Goal: Task Accomplishment & Management: Manage account settings

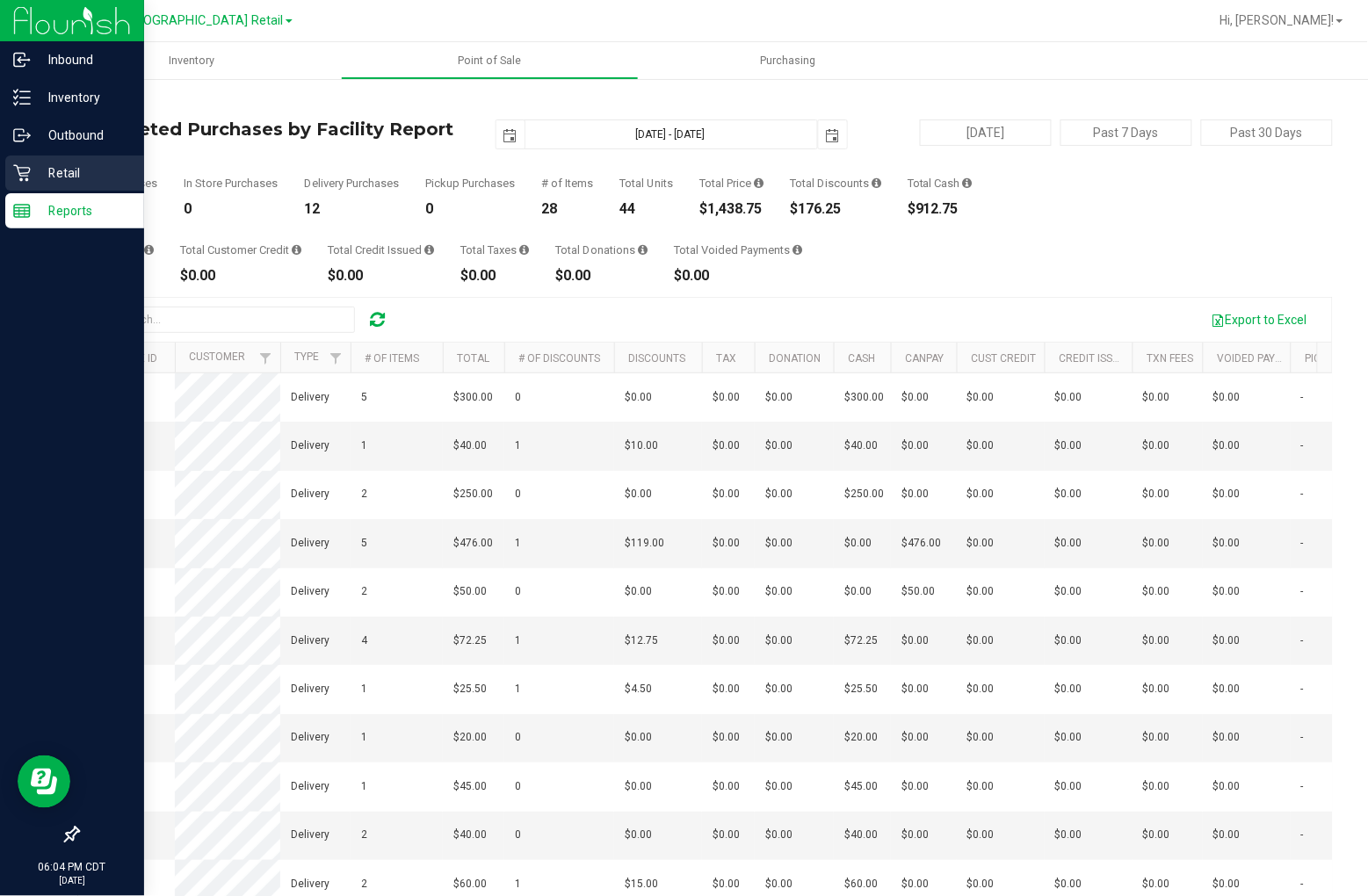
click at [31, 170] on p "Retail" at bounding box center [83, 173] width 106 height 21
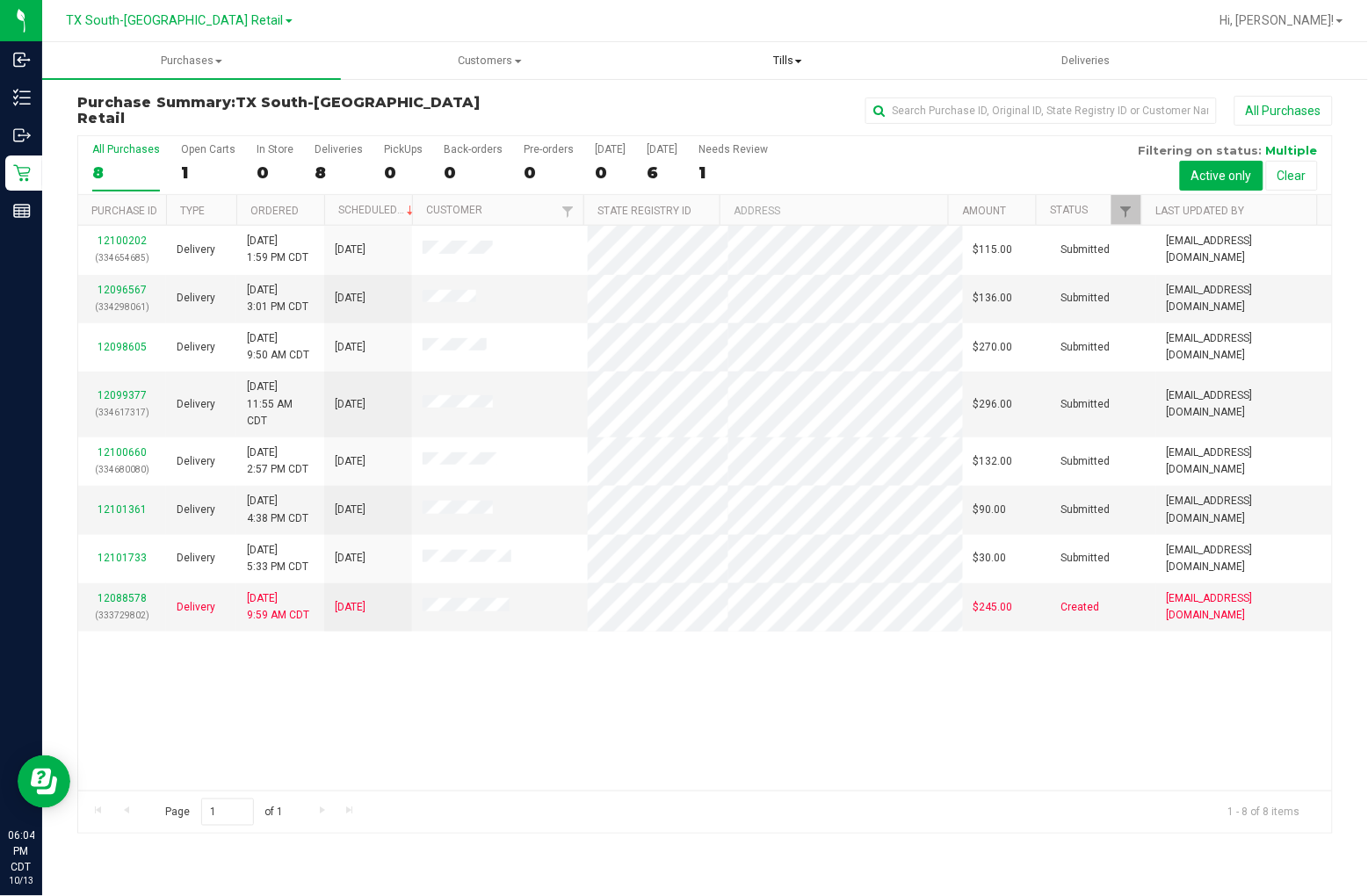
click at [740, 58] on span "Tills" at bounding box center [787, 60] width 297 height 16
click at [725, 102] on span "Manage tills" at bounding box center [696, 105] width 115 height 15
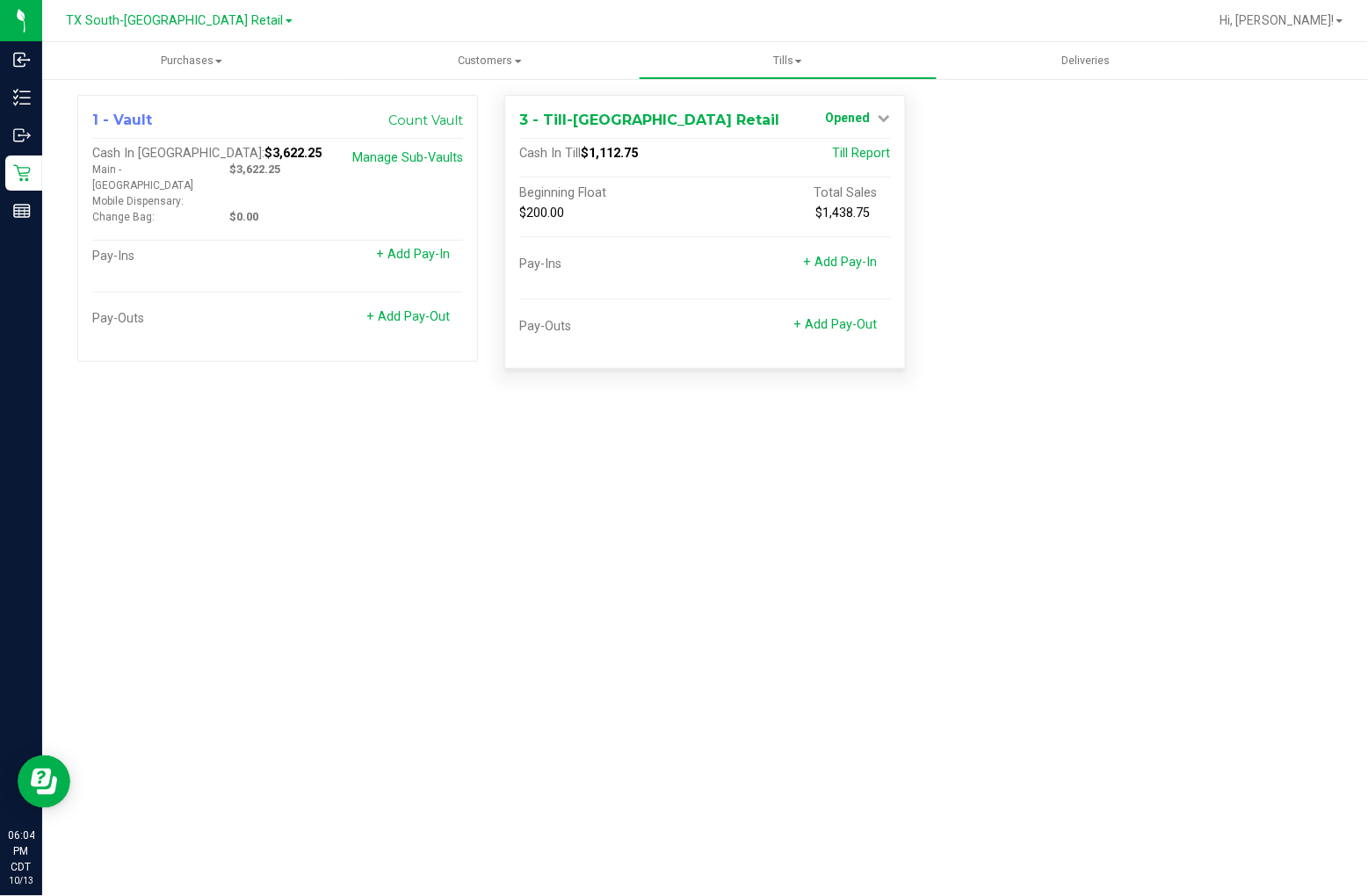
click at [853, 111] on span "Opened" at bounding box center [848, 118] width 45 height 14
click at [844, 144] on div "Close Till" at bounding box center [850, 155] width 132 height 48
click at [846, 144] on div "Close Till" at bounding box center [850, 155] width 130 height 22
click at [888, 163] on div "Close Till" at bounding box center [850, 155] width 130 height 22
click at [870, 147] on link "Close Till" at bounding box center [849, 154] width 49 height 14
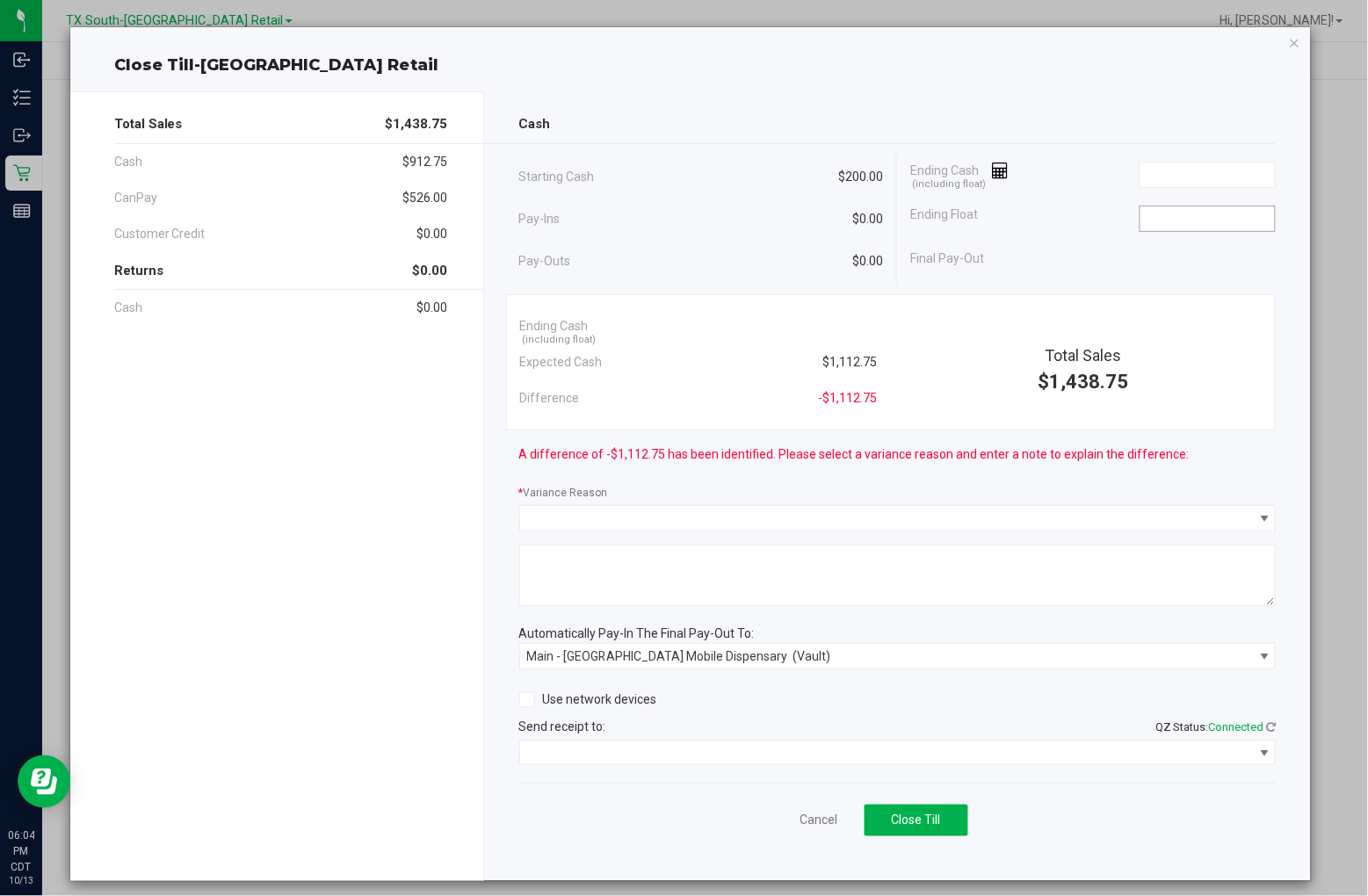
drag, startPoint x: 1139, startPoint y: 231, endPoint x: 1147, endPoint y: 218, distance: 15.3
click at [1139, 230] on kendo-numerictextbox at bounding box center [1208, 219] width 137 height 27
click at [1147, 218] on input at bounding box center [1208, 219] width 135 height 25
type input "$200.00"
click at [1197, 164] on input at bounding box center [1208, 175] width 135 height 25
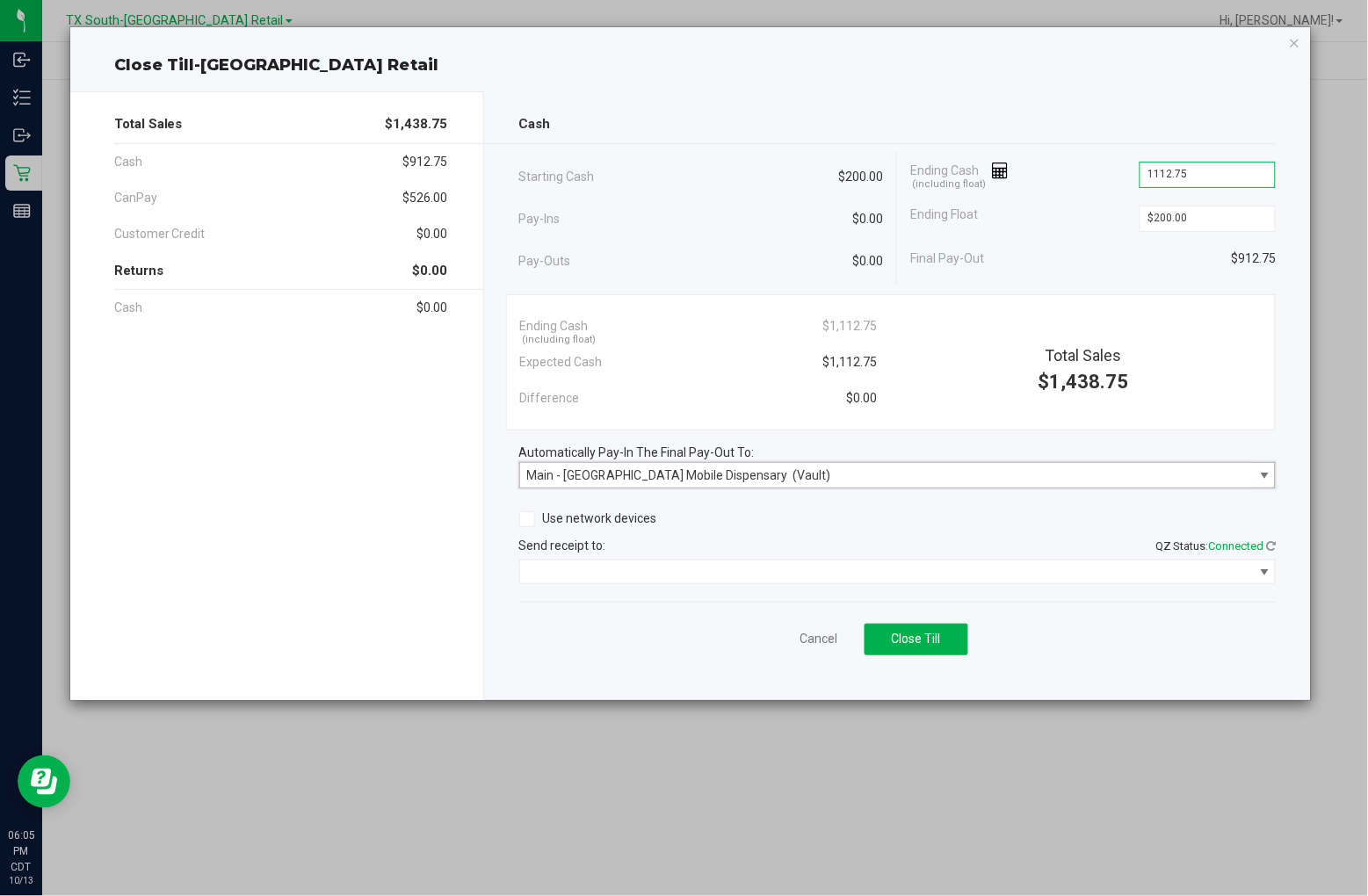
type input "$1,112.75"
click at [648, 478] on span "Main - [GEOGRAPHIC_DATA] Mobile Dispensary" at bounding box center [658, 475] width 261 height 14
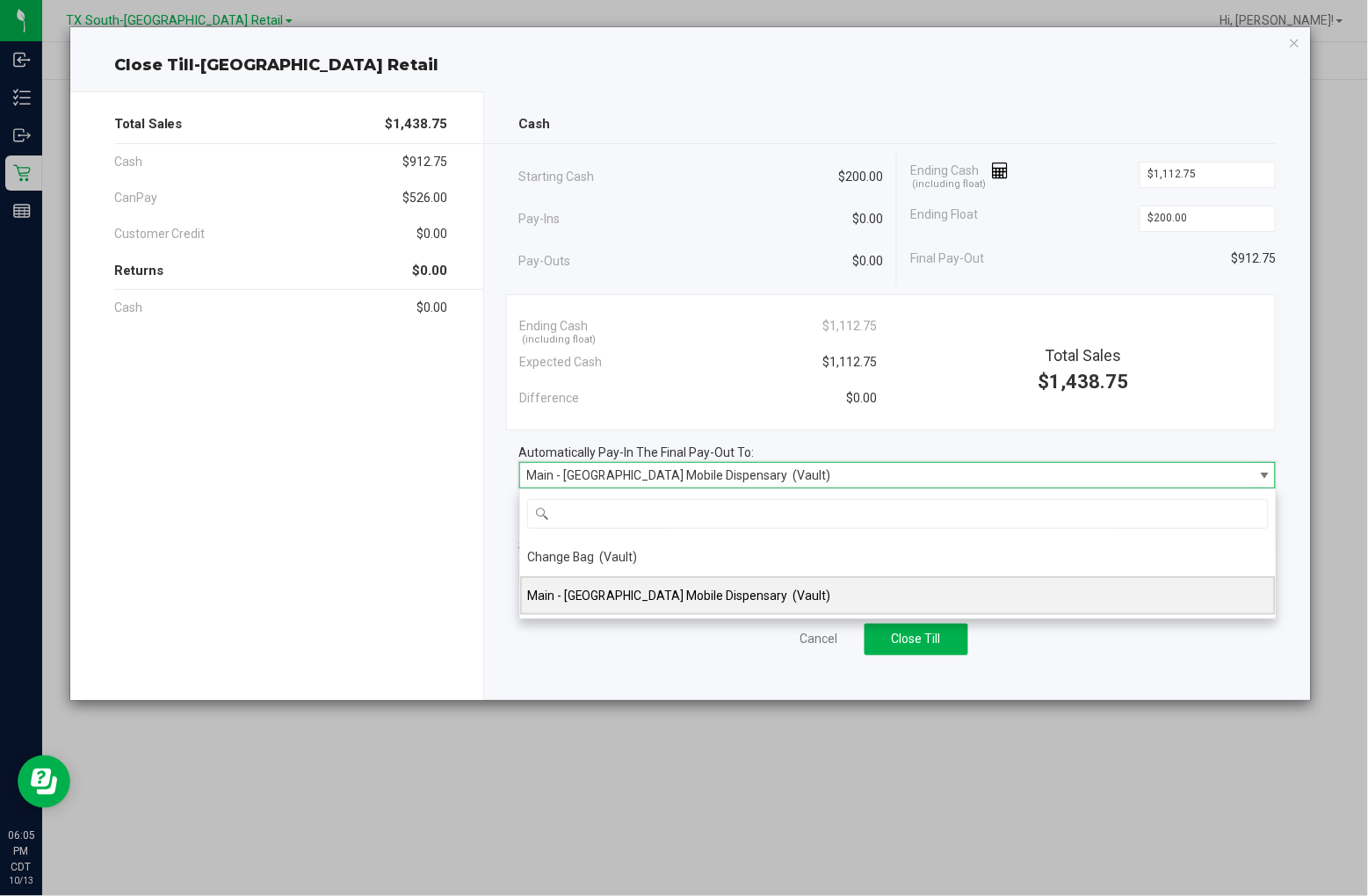
click at [548, 604] on div "Main - [GEOGRAPHIC_DATA] Mobile Dispensary (Vault)" at bounding box center [679, 596] width 304 height 32
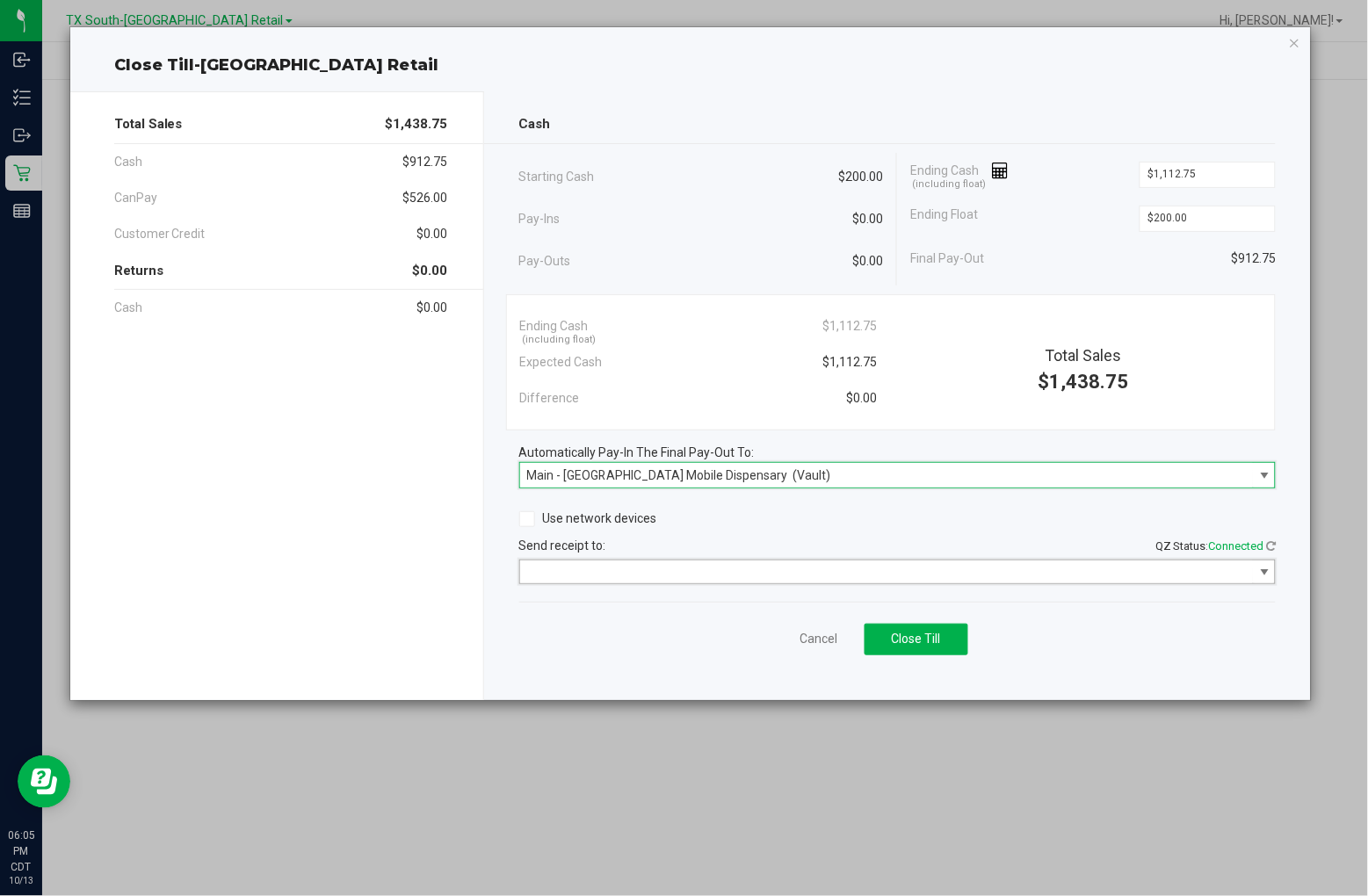
click at [551, 576] on span at bounding box center [887, 571] width 720 height 15
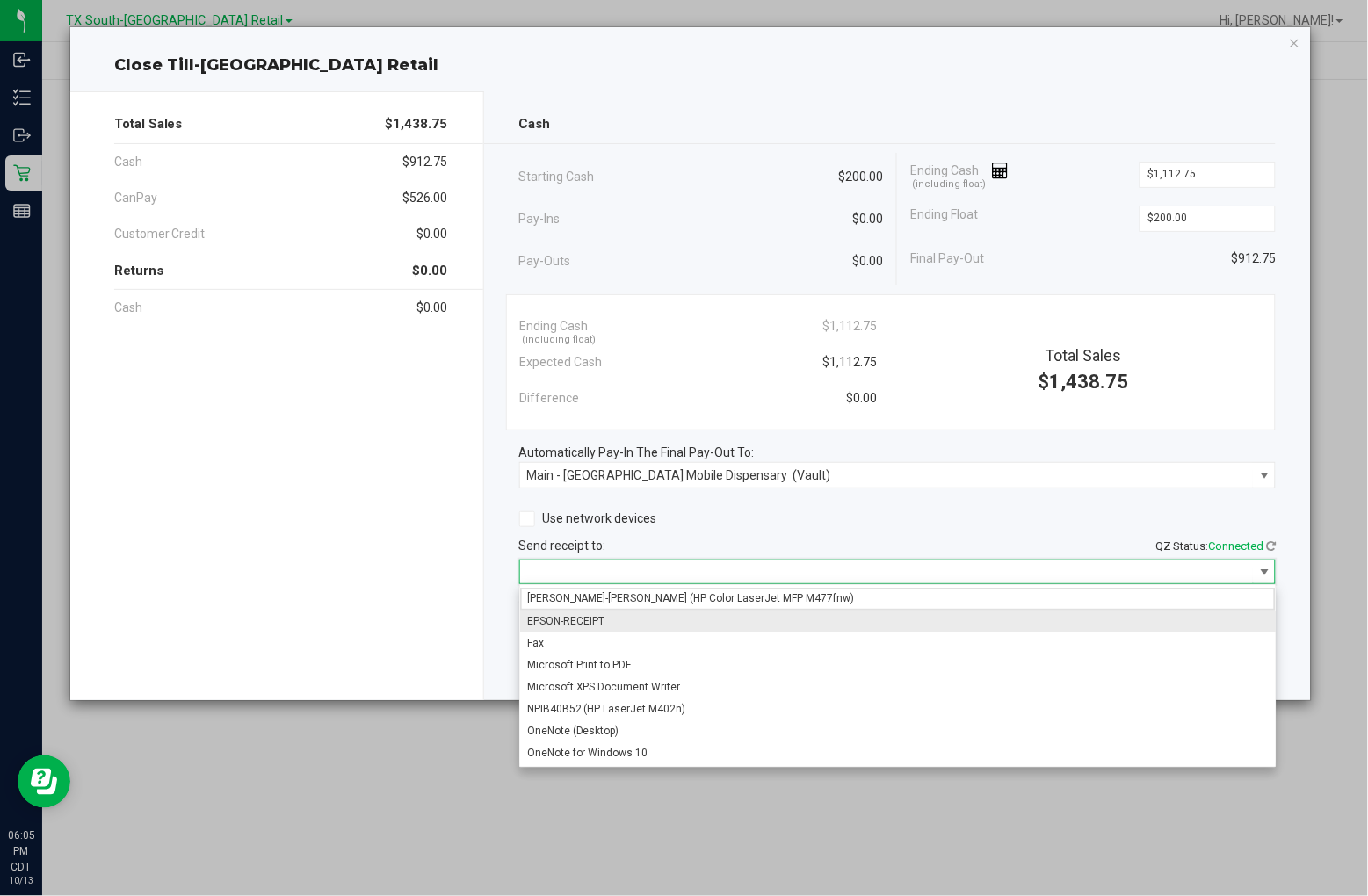
click at [559, 630] on li "EPSON-RECEIPT" at bounding box center [898, 621] width 755 height 22
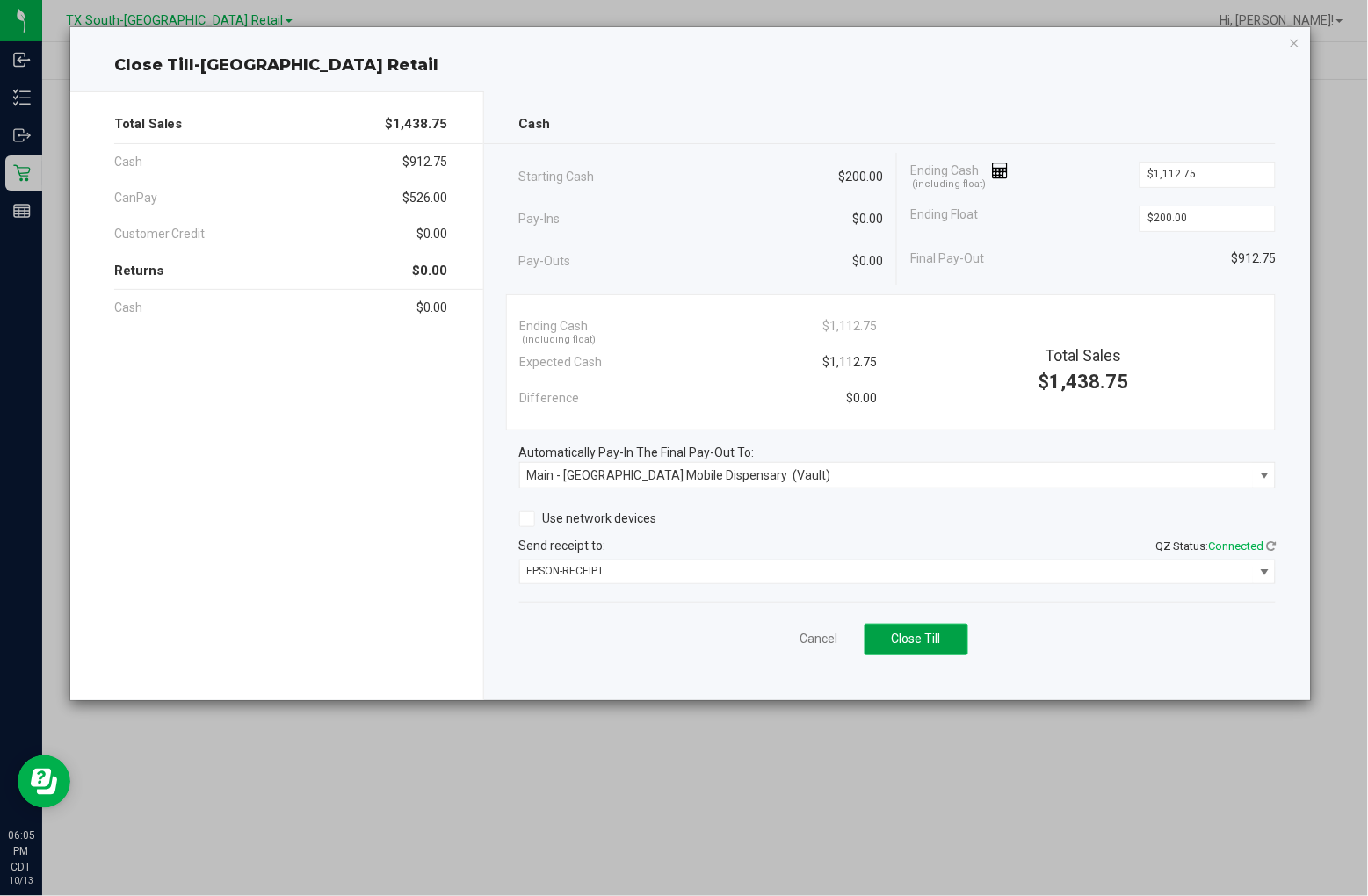
click at [950, 638] on button "Close Till" at bounding box center [916, 640] width 104 height 32
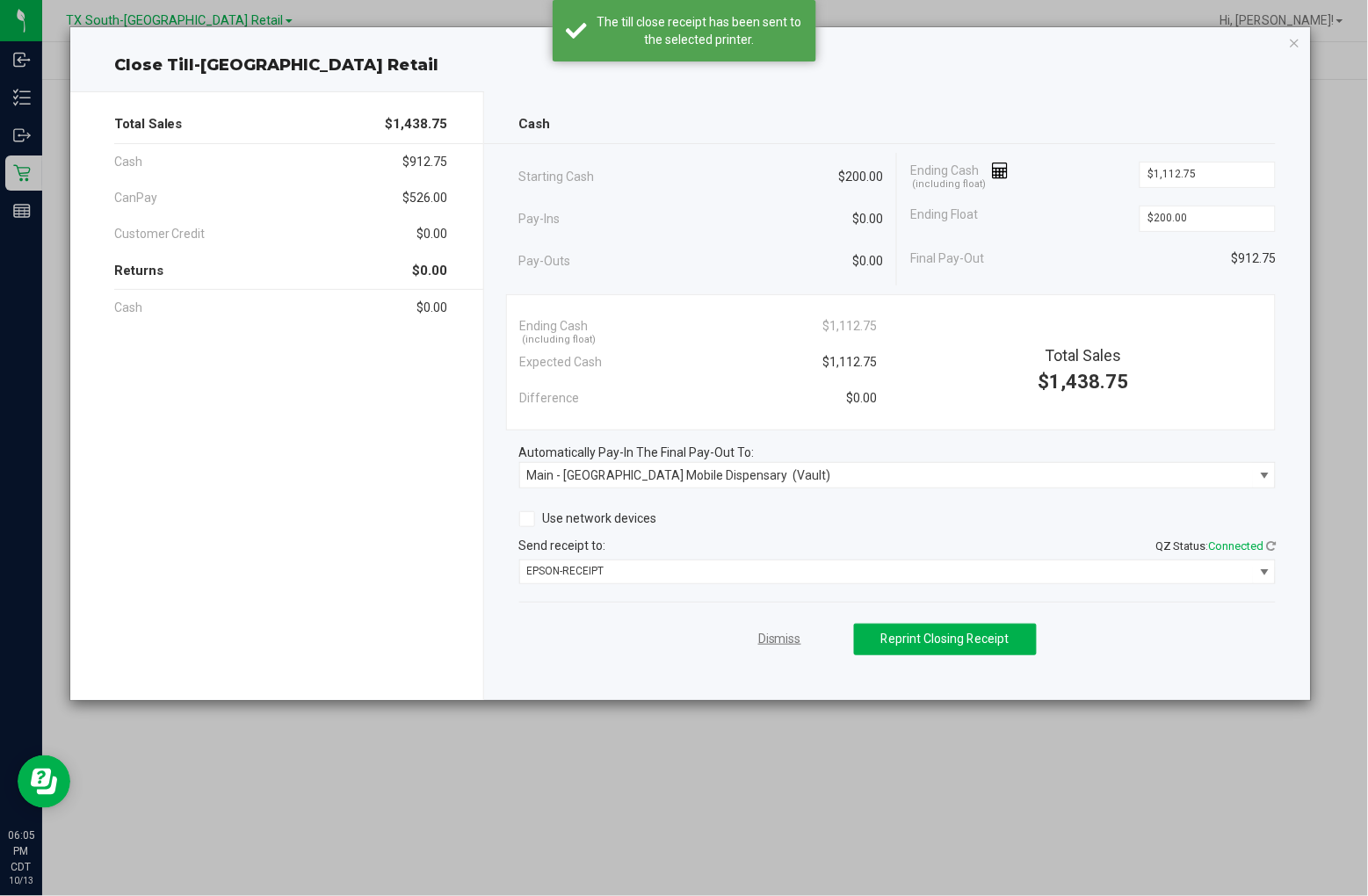
click at [796, 643] on link "Dismiss" at bounding box center [779, 639] width 43 height 19
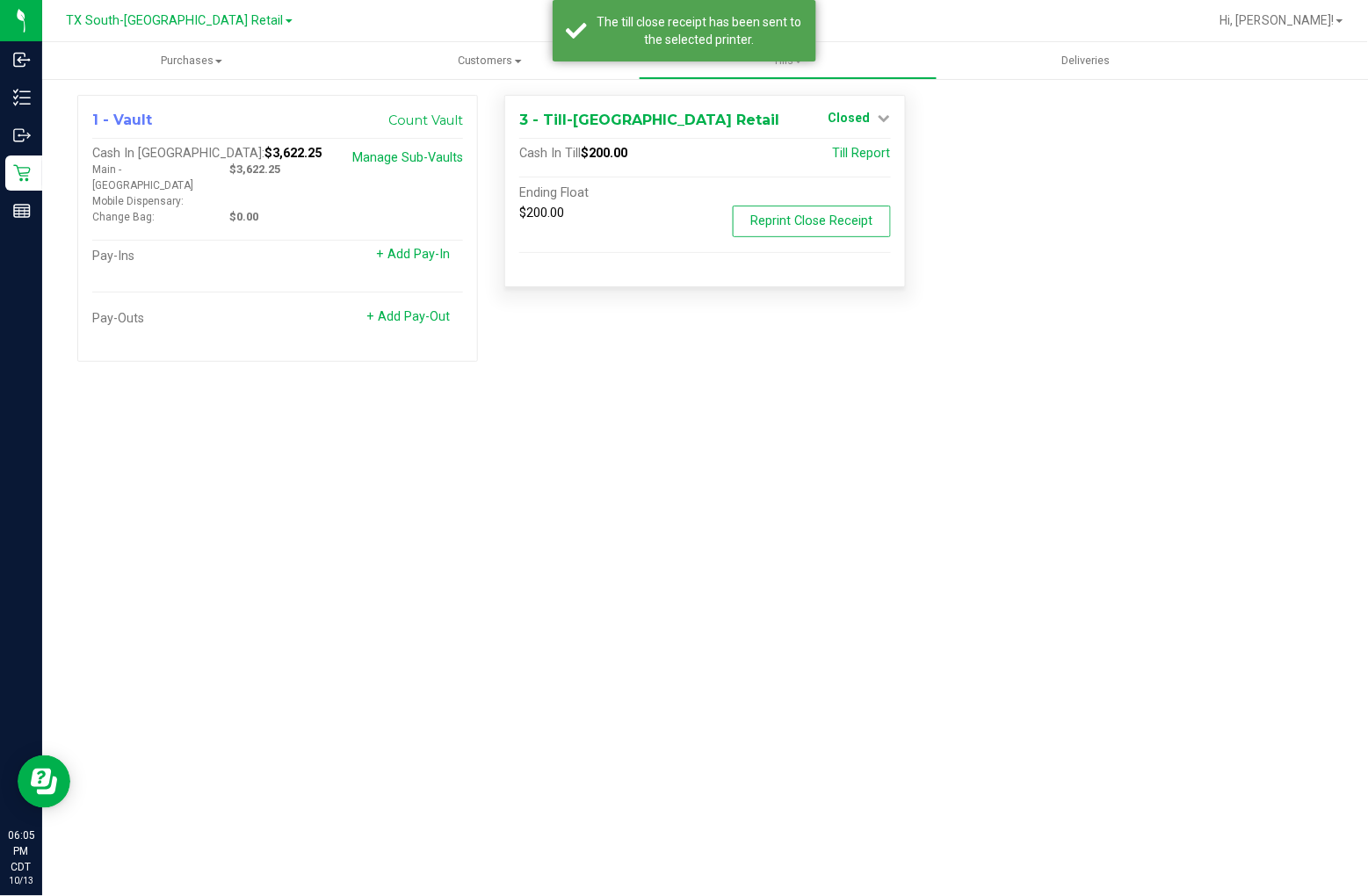
click at [879, 112] on icon at bounding box center [885, 118] width 12 height 12
click at [845, 153] on link "Open Till" at bounding box center [850, 154] width 49 height 14
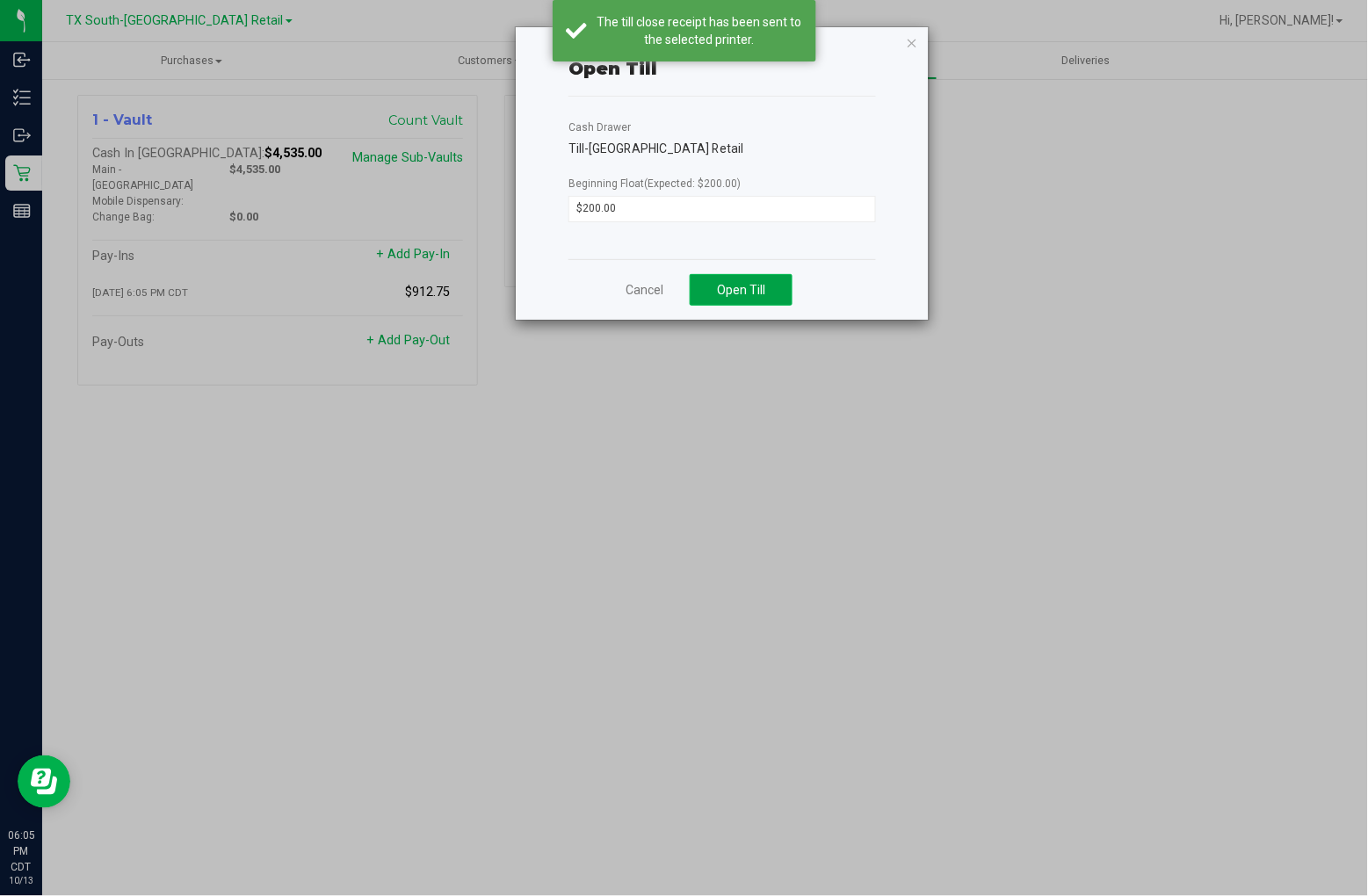
click at [774, 291] on button "Open Till" at bounding box center [741, 290] width 103 height 32
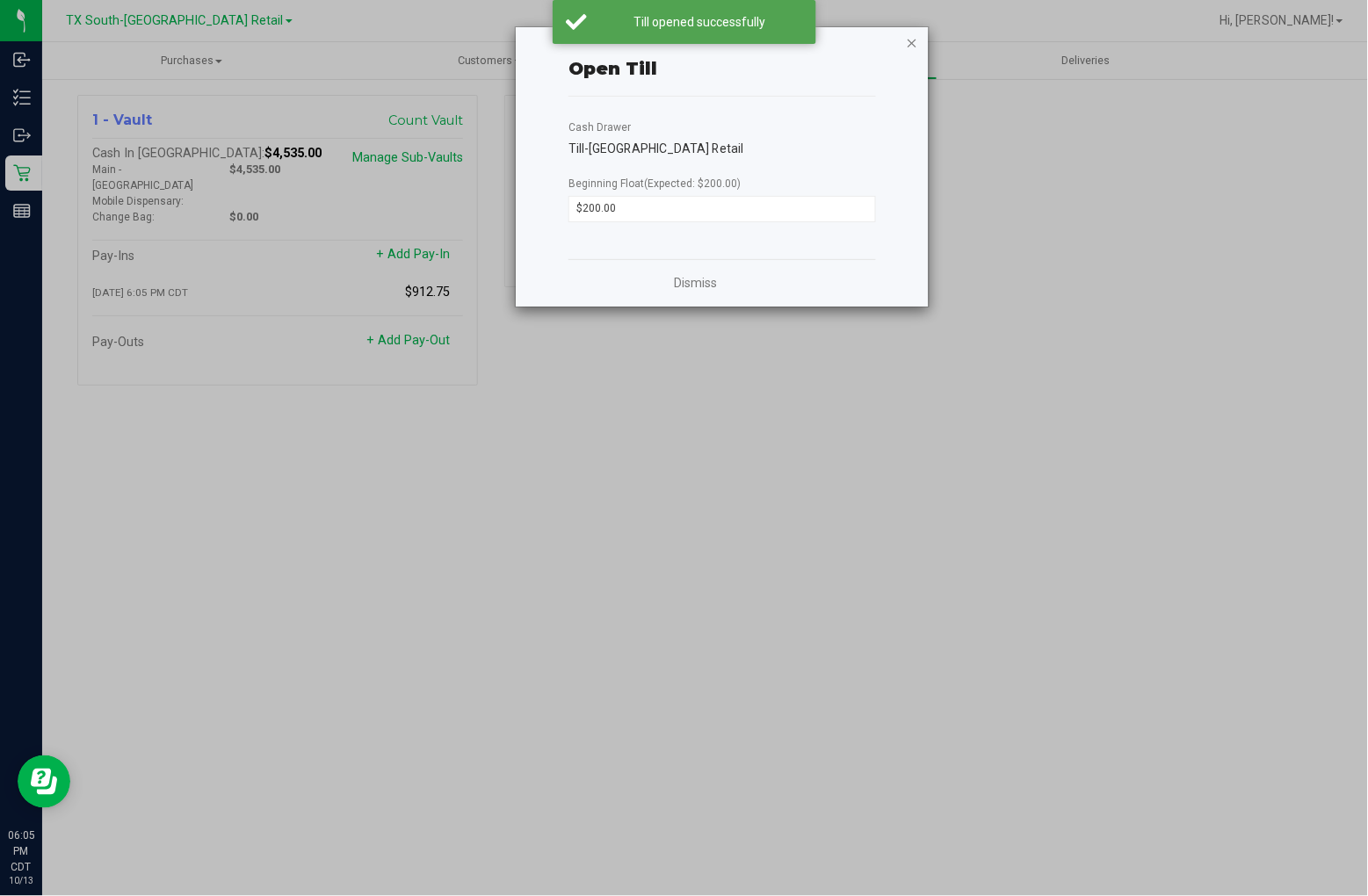
click at [907, 36] on icon "button" at bounding box center [912, 43] width 12 height 21
